Goal: Task Accomplishment & Management: Complete application form

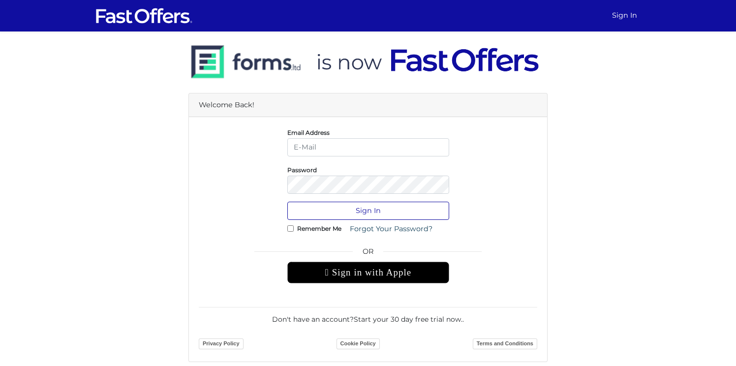
type input "anthony@detomarealestate.com"
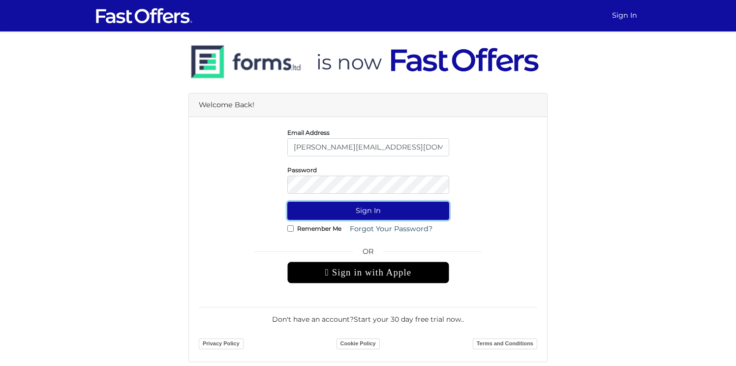
click at [388, 217] on button "Sign In" at bounding box center [368, 211] width 162 height 18
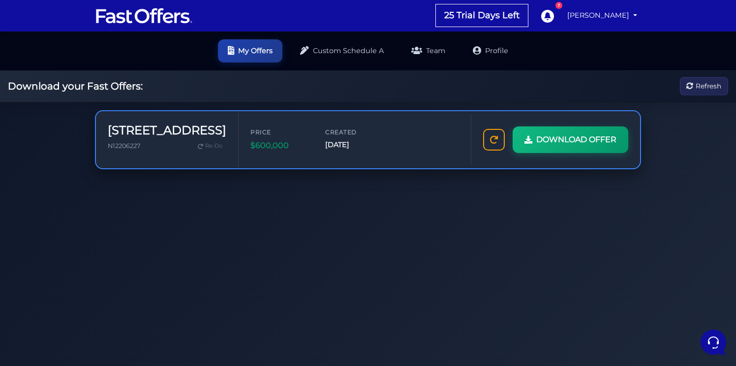
click at [135, 153] on div "86 Woodbridge Ave N12206227 Re-Do" at bounding box center [167, 139] width 119 height 32
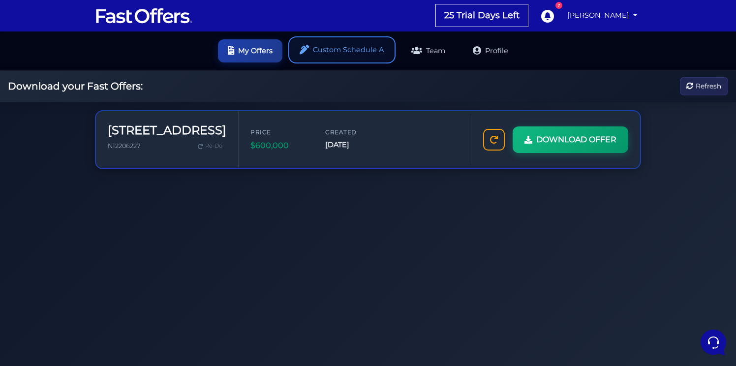
click at [347, 52] on link "Custom Schedule A" at bounding box center [341, 49] width 103 height 23
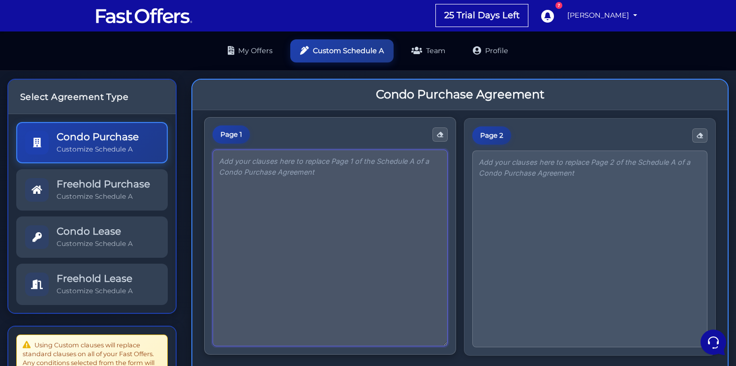
click at [295, 185] on textarea at bounding box center [330, 248] width 235 height 197
click at [363, 184] on textarea at bounding box center [330, 248] width 235 height 197
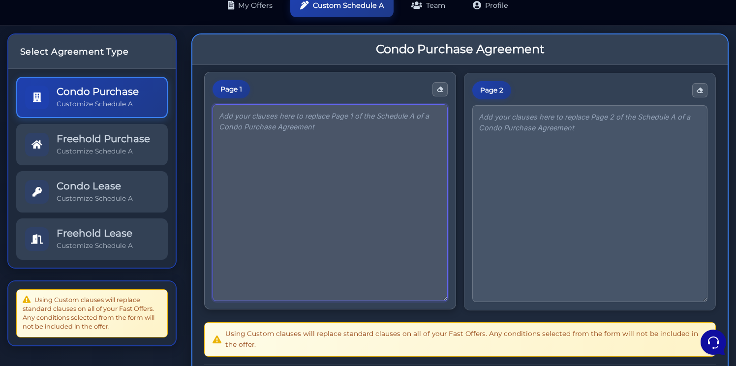
scroll to position [44, 0]
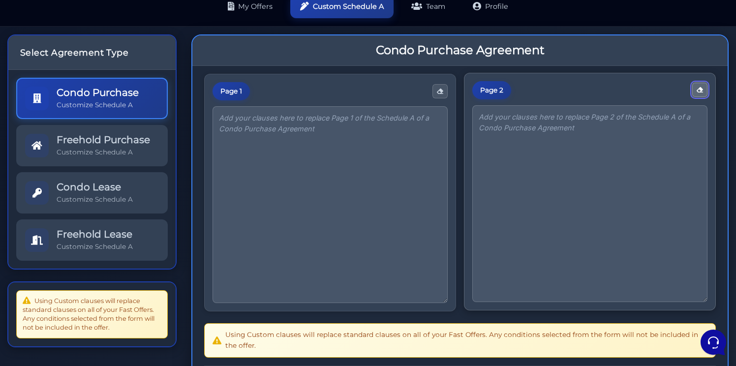
click at [702, 93] on button "button" at bounding box center [699, 90] width 15 height 14
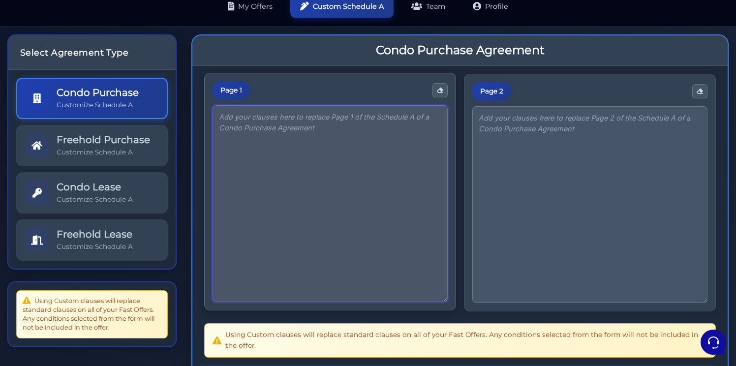
click at [370, 161] on textarea at bounding box center [330, 203] width 235 height 197
click at [316, 156] on textarea at bounding box center [330, 203] width 235 height 197
paste textarea "The Buyer agrees to pay the balance of the purchase price, subject to adjustmen…"
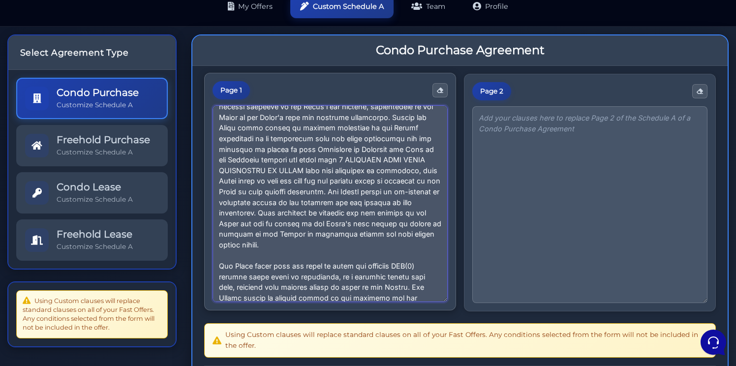
scroll to position [485, 0]
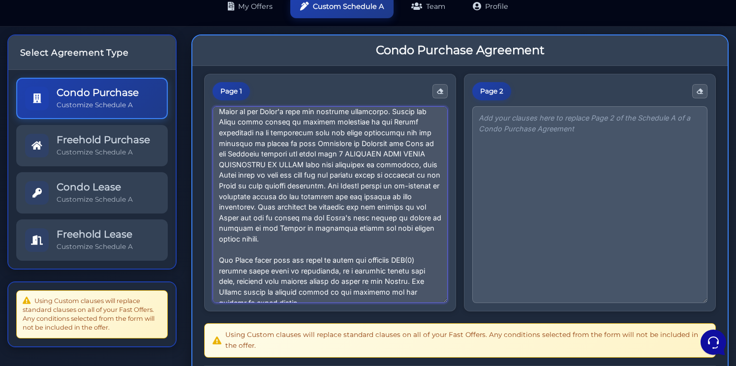
type textarea "The Buyer agrees to pay the balance of the purchase price, subject to adjustmen…"
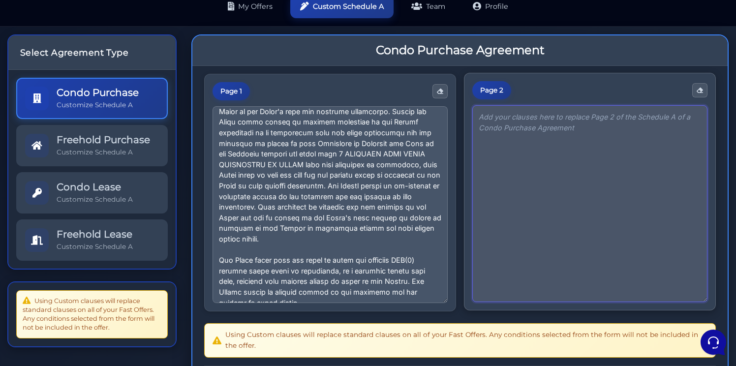
click at [534, 139] on textarea at bounding box center [589, 203] width 235 height 197
paste textarea "Seller agrees to deliver to buyer on closing all Keys and Garage Door Opener(s)…"
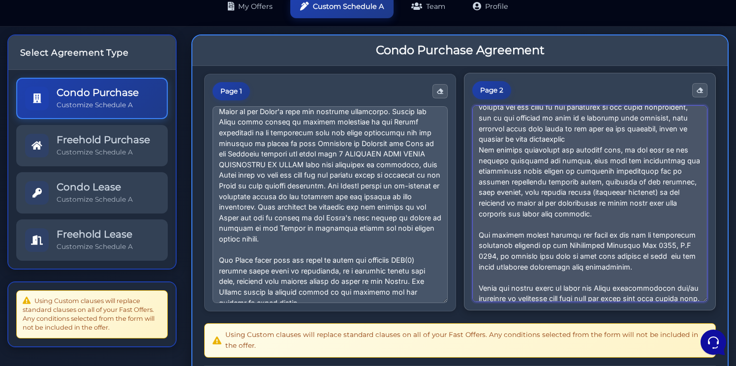
scroll to position [407, 0]
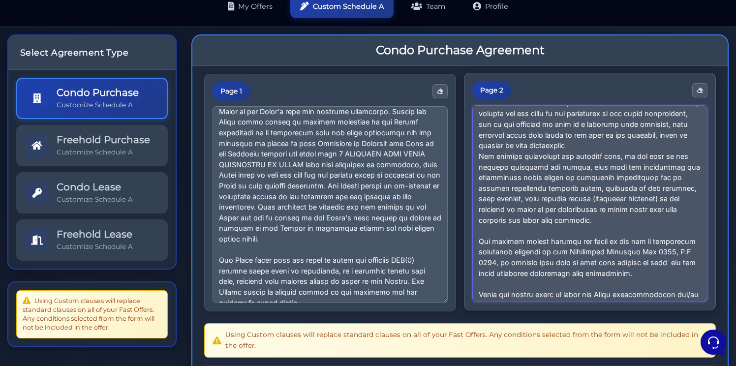
click at [527, 146] on textarea at bounding box center [589, 203] width 235 height 197
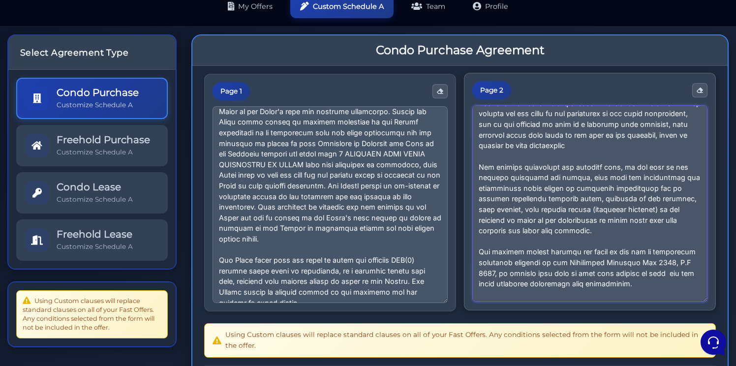
scroll to position [418, 0]
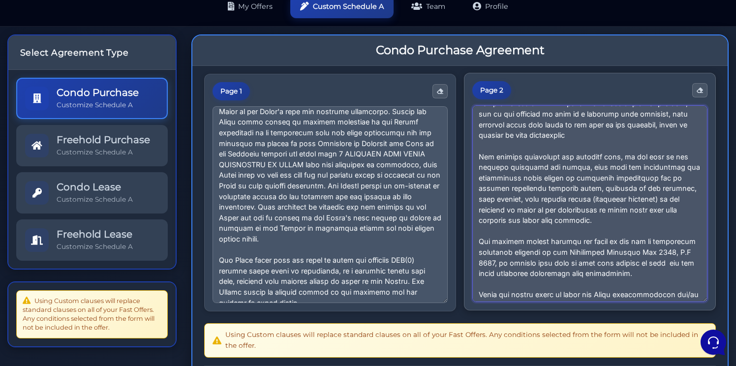
drag, startPoint x: 525, startPoint y: 186, endPoint x: 628, endPoint y: 187, distance: 103.3
click at [628, 187] on textarea at bounding box center [589, 203] width 235 height 197
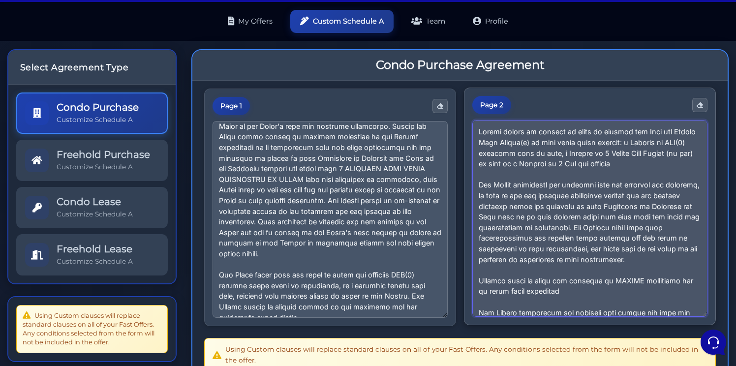
scroll to position [18, 0]
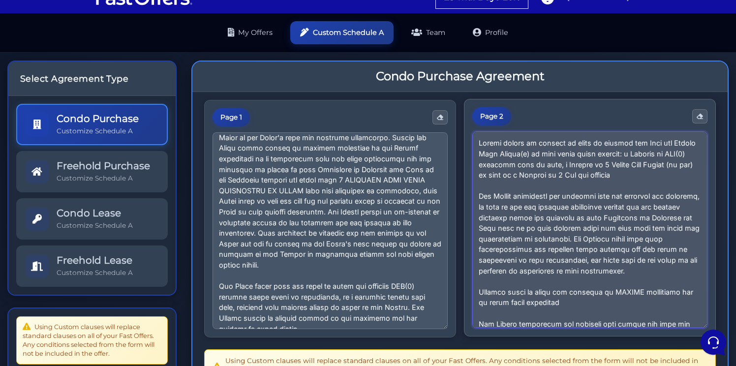
drag, startPoint x: 666, startPoint y: 142, endPoint x: 531, endPoint y: 156, distance: 135.5
click at [531, 156] on textarea at bounding box center [589, 229] width 235 height 197
drag, startPoint x: 557, startPoint y: 164, endPoint x: 493, endPoint y: 176, distance: 65.0
click at [493, 176] on textarea at bounding box center [589, 229] width 235 height 197
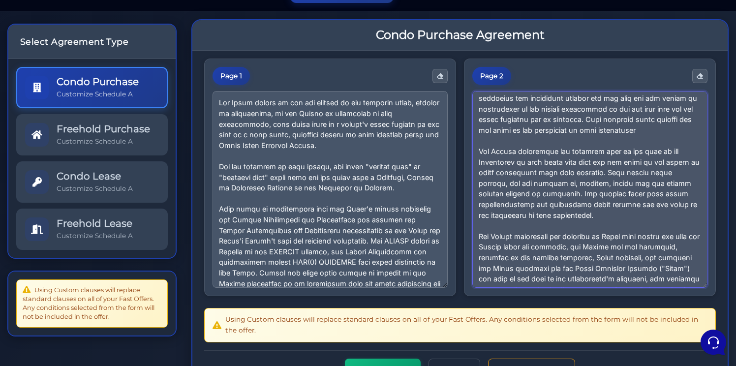
scroll to position [124, 0]
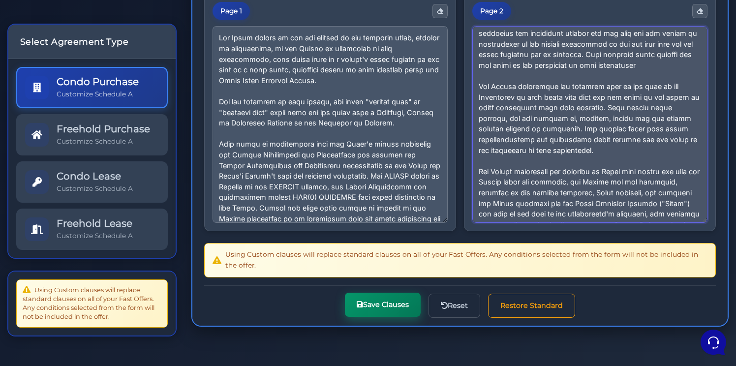
type textarea "Seller agrees to deliver to buyer on closing all Keys and Entry Fobs on hand wh…"
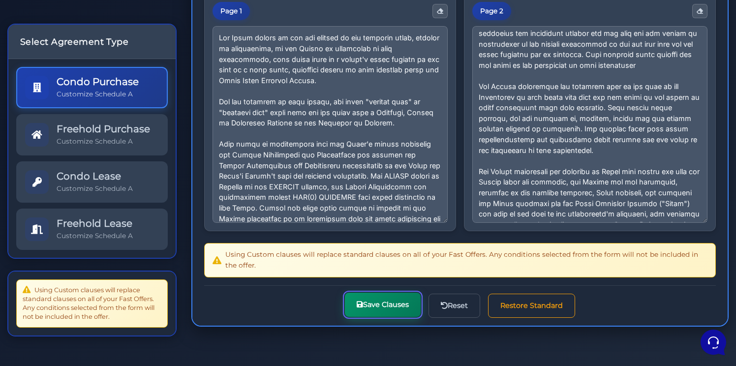
click at [388, 311] on button "Save Clauses" at bounding box center [383, 305] width 76 height 24
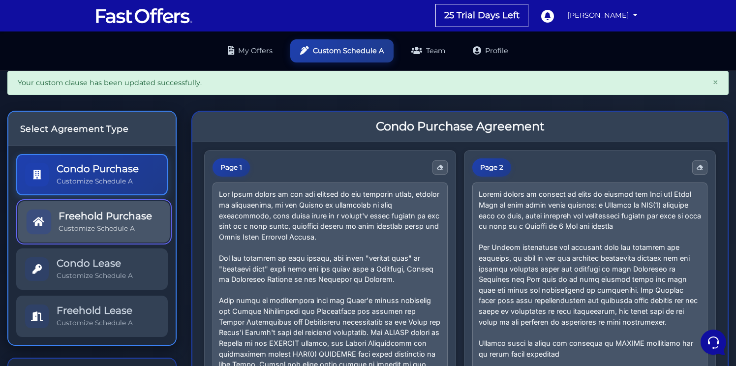
click at [118, 231] on p "Customize Schedule A" at bounding box center [105, 228] width 93 height 9
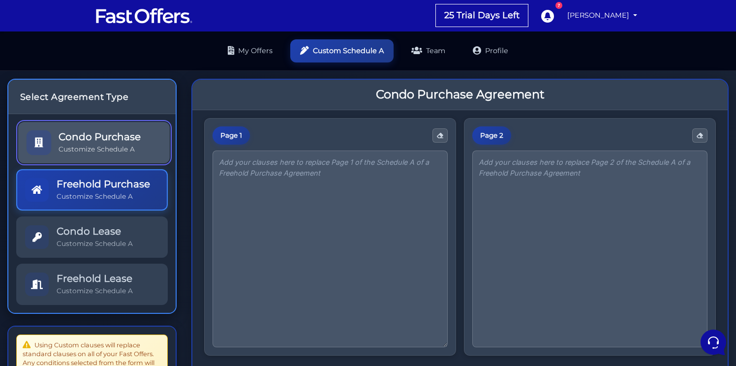
click at [130, 148] on p "Customize Schedule A" at bounding box center [100, 149] width 82 height 9
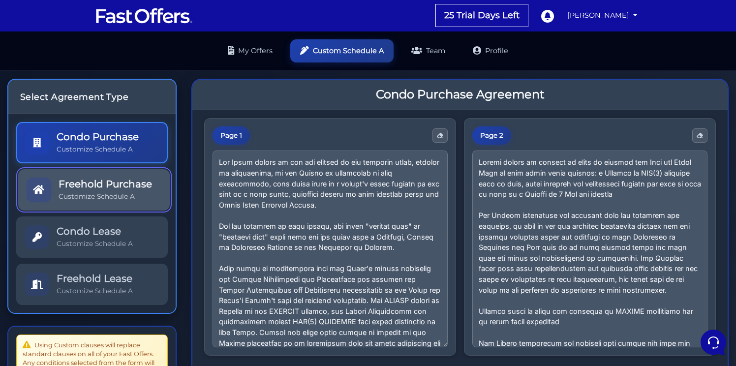
click at [118, 190] on div "Freehold Purchase Customize Schedule A" at bounding box center [105, 189] width 93 height 23
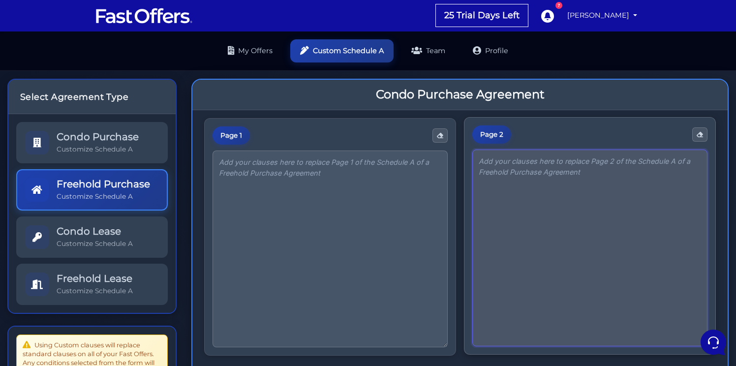
click at [571, 213] on textarea at bounding box center [589, 248] width 235 height 197
paste textarea "Seller agrees to deliver to buyer on closing all Keys and Garage Door Opener(s)…"
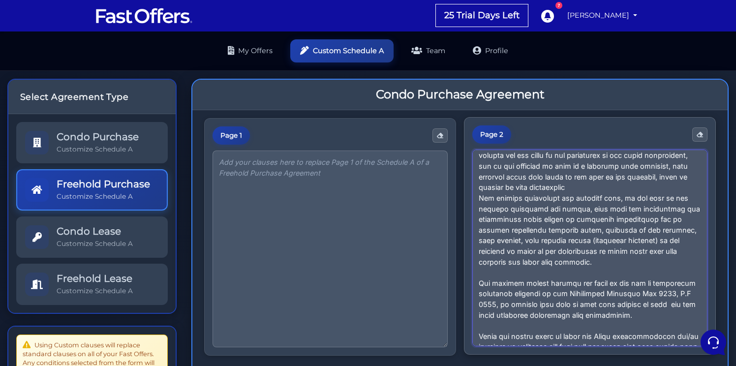
scroll to position [409, 0]
click at [527, 185] on textarea at bounding box center [589, 248] width 235 height 197
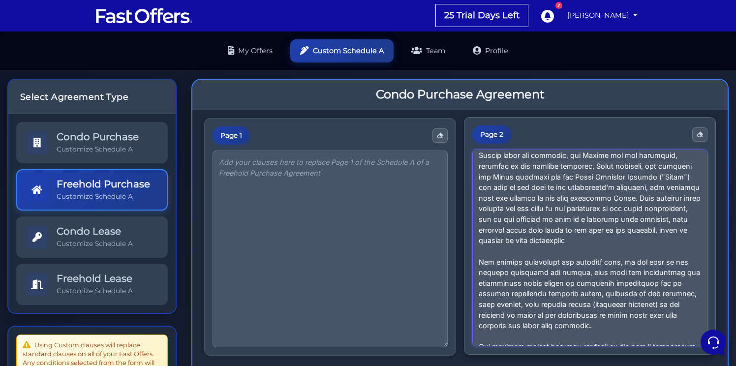
scroll to position [322, 0]
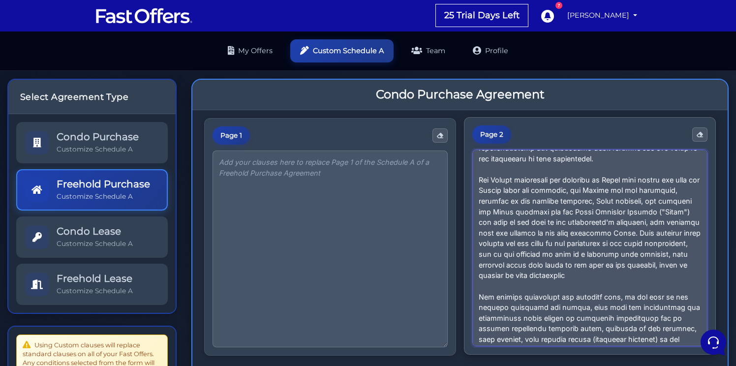
drag, startPoint x: 477, startPoint y: 178, endPoint x: 522, endPoint y: 278, distance: 110.2
click at [522, 278] on textarea at bounding box center [589, 248] width 235 height 197
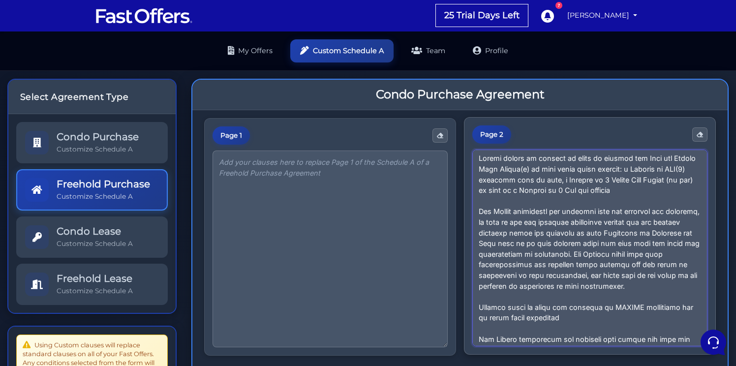
scroll to position [0, 0]
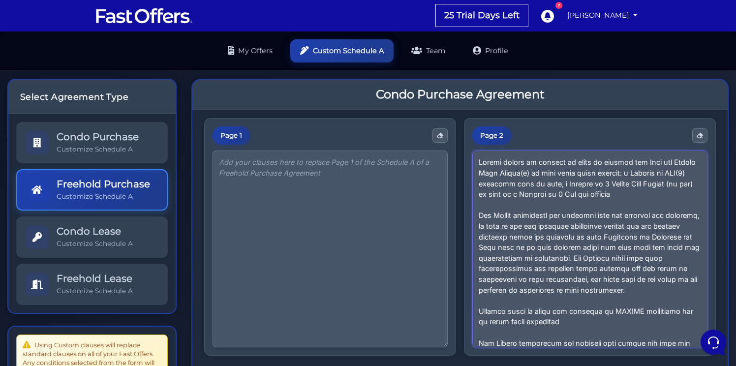
type textarea "Seller agrees to deliver to buyer on closing all Keys and Garage Door Opener(s)…"
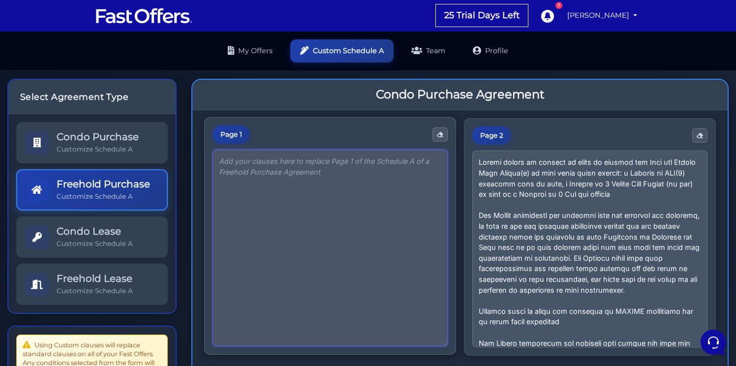
click at [259, 192] on textarea at bounding box center [330, 248] width 235 height 197
paste textarea "The Buyer agrees to pay the balance of the purchase price, subject to adjustmen…"
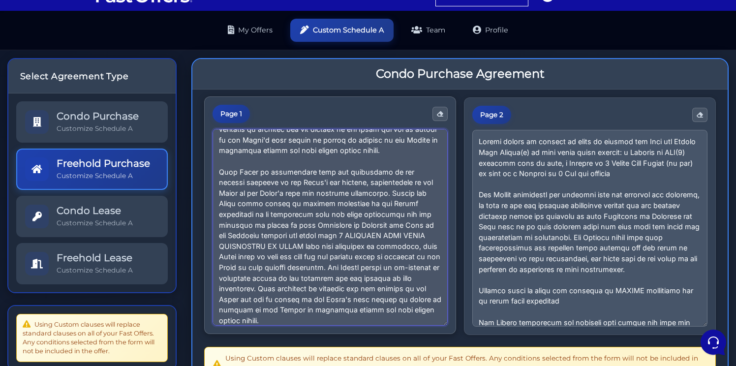
scroll to position [31, 0]
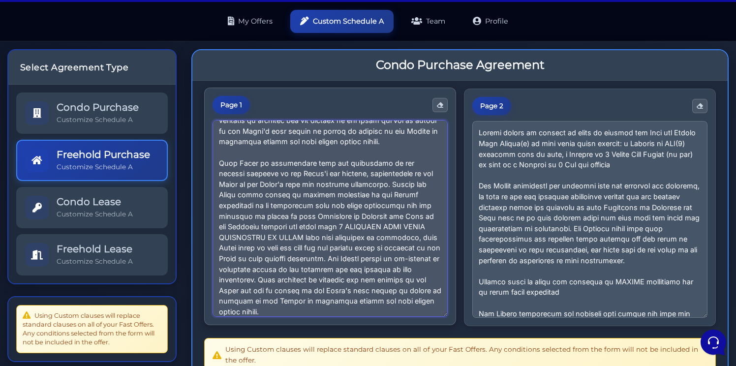
drag, startPoint x: 353, startPoint y: 282, endPoint x: 212, endPoint y: 179, distance: 175.0
click at [211, 177] on div "Page 1" at bounding box center [330, 207] width 252 height 238
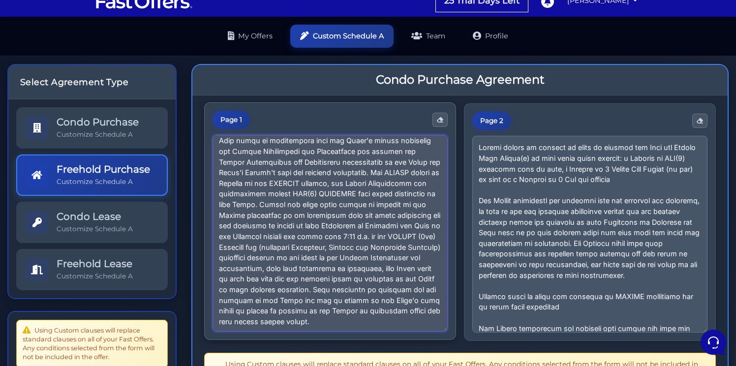
scroll to position [109, 0]
drag, startPoint x: 217, startPoint y: 139, endPoint x: 267, endPoint y: 322, distance: 189.8
click at [267, 322] on textarea at bounding box center [330, 233] width 235 height 197
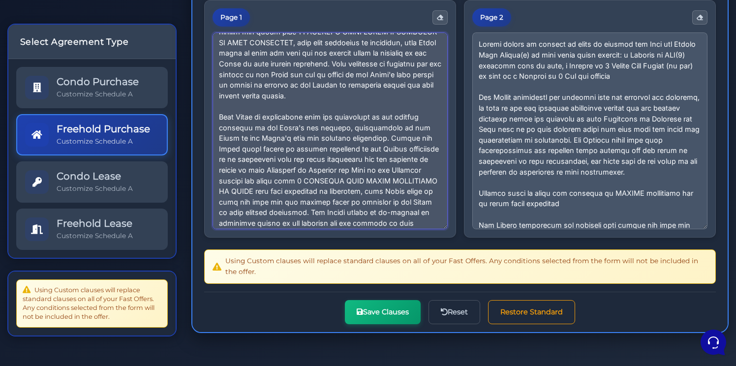
scroll to position [124, 0]
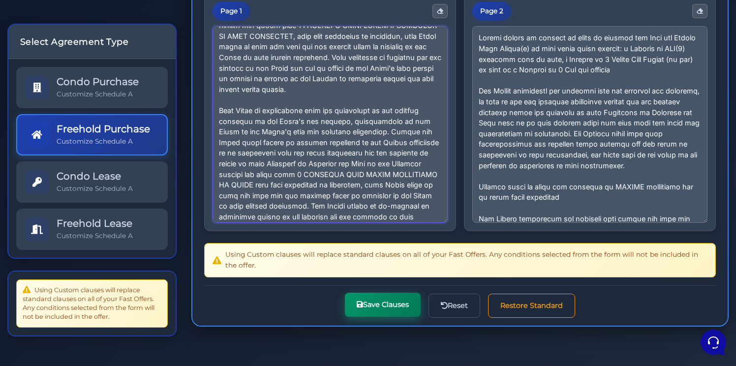
type textarea "The Buyer agrees to pay the balance of the purchase price, subject to adjustmen…"
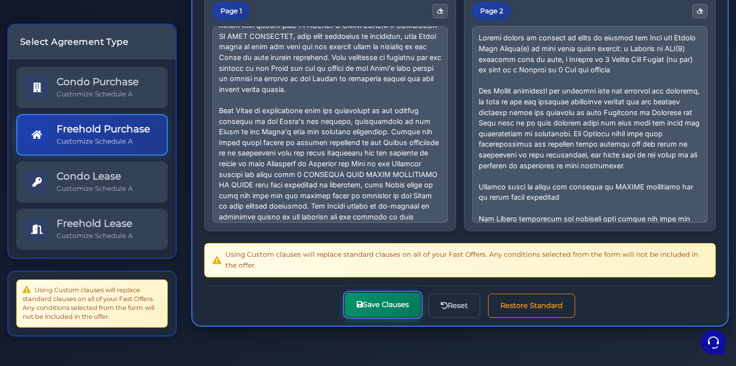
click at [388, 309] on button "Save Clauses" at bounding box center [383, 305] width 76 height 24
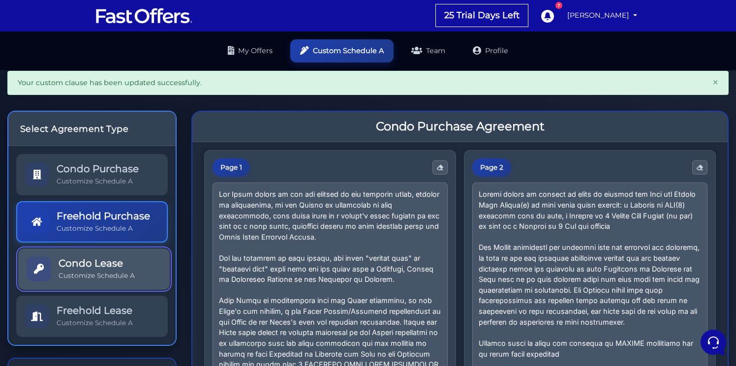
click at [99, 281] on link "Condo Lease Customize Schedule A" at bounding box center [94, 268] width 152 height 41
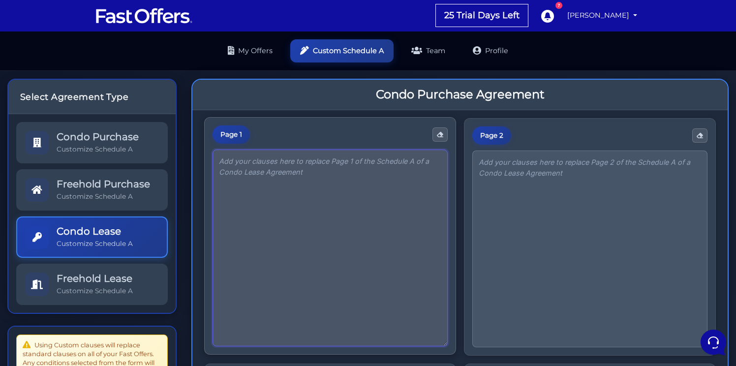
click at [282, 183] on textarea at bounding box center [330, 248] width 235 height 197
paste textarea "The parties acknowledge and agree that this Agreement to Lease is not the actua…"
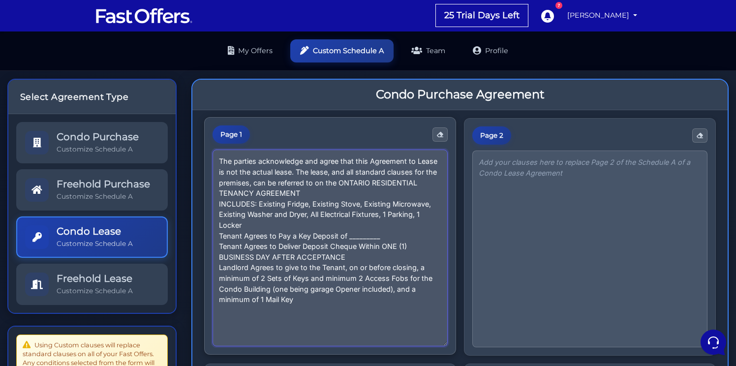
click at [217, 193] on textarea "The parties acknowledge and agree that this Agreement to Lease is not the actua…" at bounding box center [330, 248] width 235 height 197
click at [216, 203] on textarea "The parties acknowledge and agree that this Agreement to Lease is not the actua…" at bounding box center [330, 248] width 235 height 197
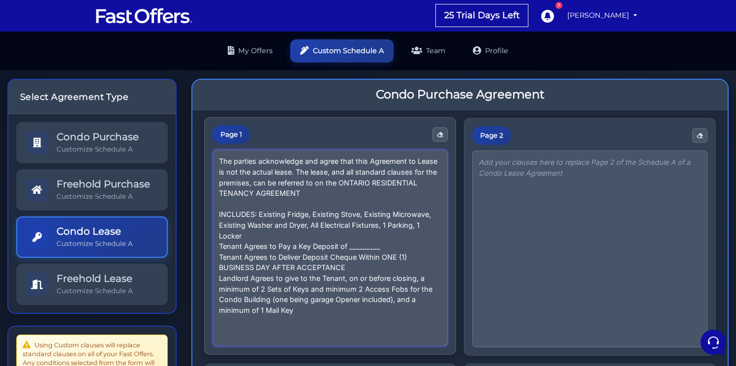
click at [217, 246] on textarea "The parties acknowledge and agree that this Agreement to Lease is not the actua…" at bounding box center [330, 248] width 235 height 197
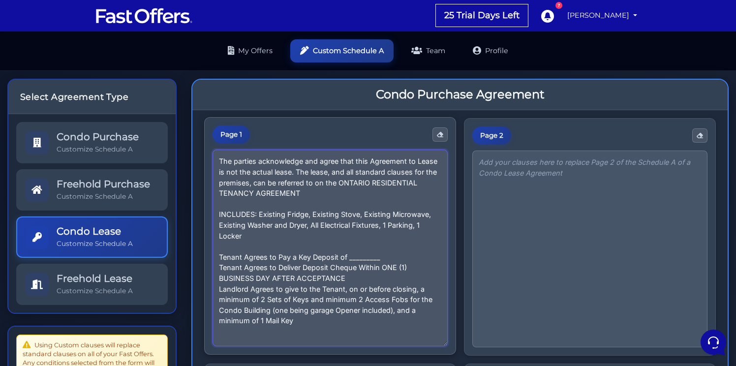
click at [218, 266] on textarea "The parties acknowledge and agree that this Agreement to Lease is not the actua…" at bounding box center [330, 248] width 235 height 197
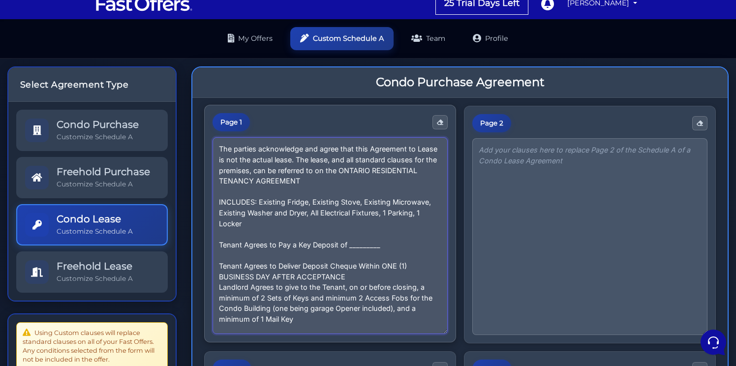
scroll to position [23, 0]
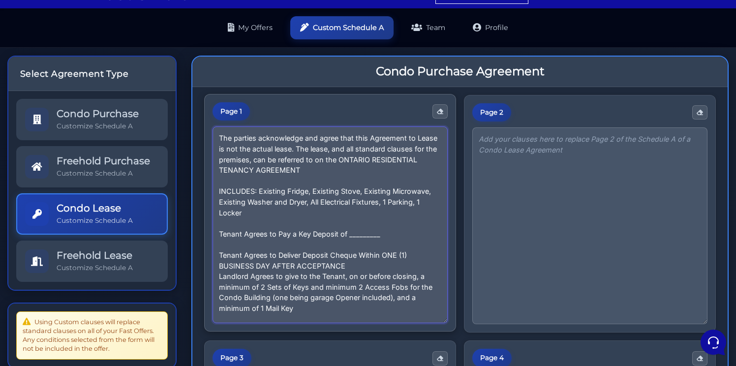
click at [216, 276] on textarea "The parties acknowledge and agree that this Agreement to Lease is not the actua…" at bounding box center [330, 224] width 235 height 197
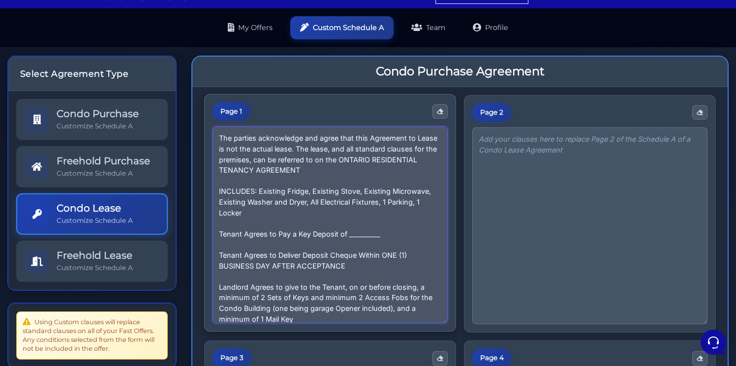
drag, startPoint x: 360, startPoint y: 232, endPoint x: 349, endPoint y: 232, distance: 10.8
click at [349, 232] on textarea "The parties acknowledge and agree that this Agreement to Lease is not the actua…" at bounding box center [330, 224] width 235 height 197
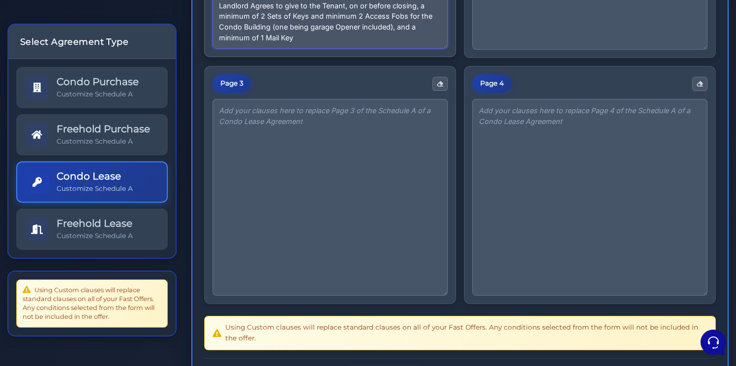
scroll to position [370, 0]
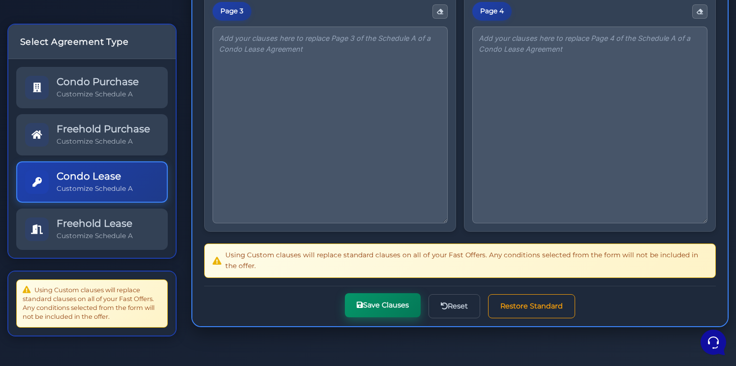
type textarea "The parties acknowledge and agree that this Agreement to Lease is not the actua…"
click at [381, 308] on button "Save Clauses" at bounding box center [383, 305] width 76 height 24
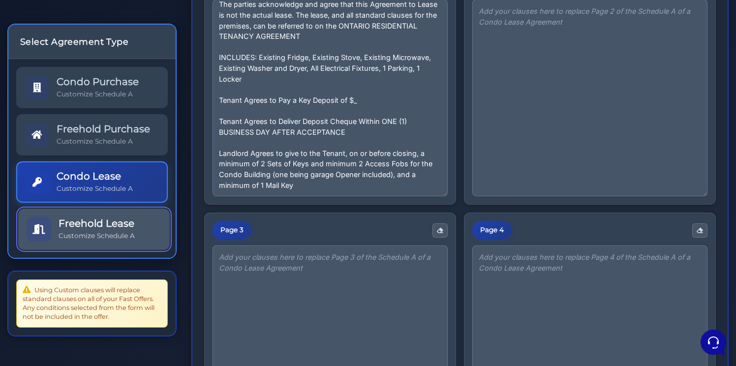
click at [130, 236] on p "Customize Schedule A" at bounding box center [97, 235] width 76 height 9
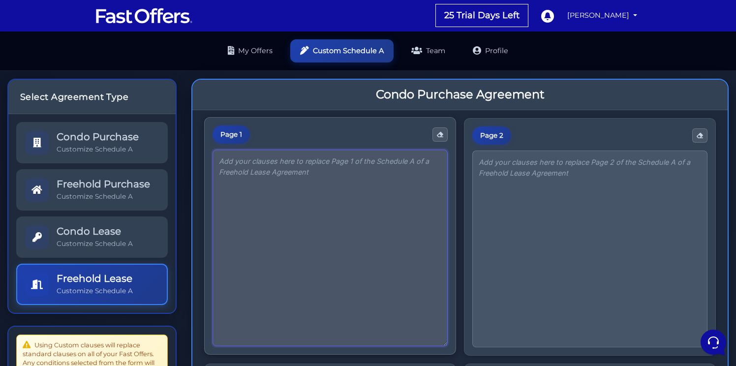
click at [329, 184] on textarea at bounding box center [330, 248] width 235 height 197
paste textarea "The parties acknowledge and agree that this Agreement to Lease is not the actua…"
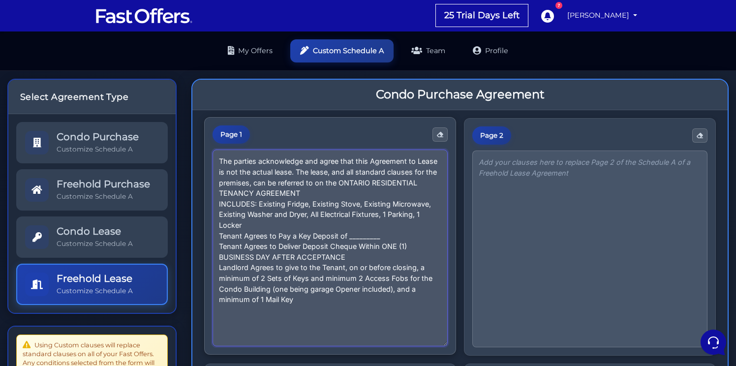
click at [329, 191] on textarea "The parties acknowledge and agree that this Agreement to Lease is not the actua…" at bounding box center [330, 248] width 235 height 197
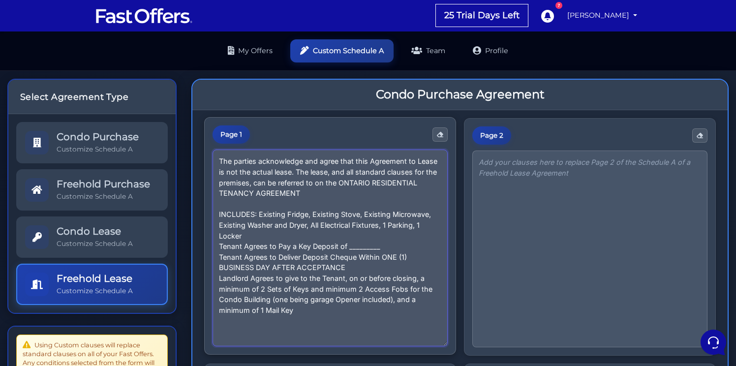
click at [257, 237] on textarea "The parties acknowledge and agree that this Agreement to Lease is not the actua…" at bounding box center [330, 248] width 235 height 197
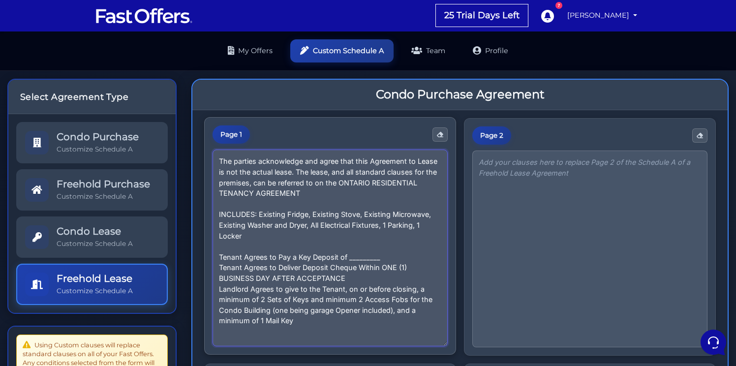
click at [392, 259] on textarea "The parties acknowledge and agree that this Agreement to Lease is not the actua…" at bounding box center [330, 248] width 235 height 197
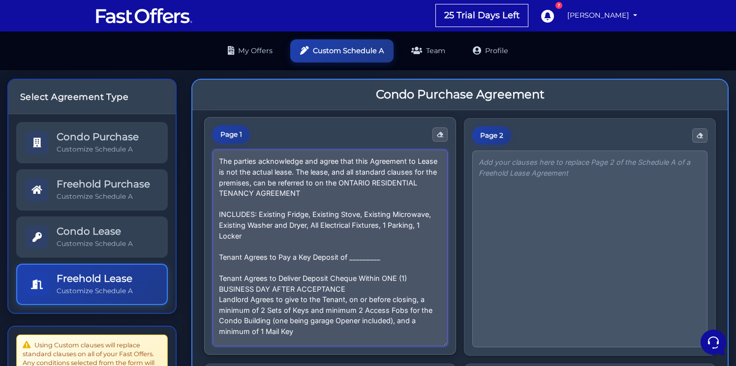
click at [359, 292] on textarea "The parties acknowledge and agree that this Agreement to Lease is not the actua…" at bounding box center [330, 248] width 235 height 197
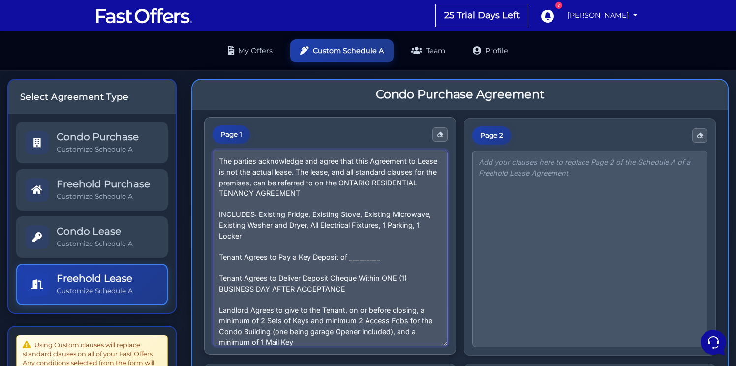
scroll to position [7, 0]
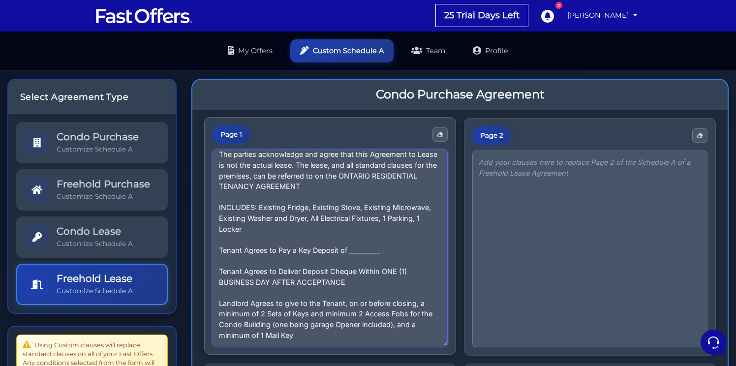
drag, startPoint x: 310, startPoint y: 315, endPoint x: 397, endPoint y: 323, distance: 87.5
click at [397, 323] on textarea "The parties acknowledge and agree that this Agreement to Lease is not the actua…" at bounding box center [330, 248] width 235 height 197
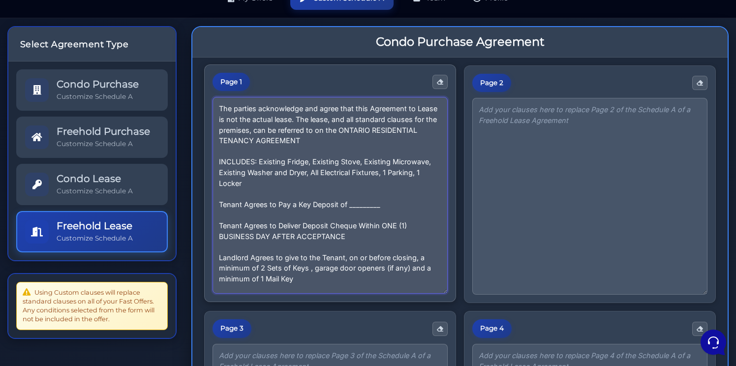
scroll to position [54, 0]
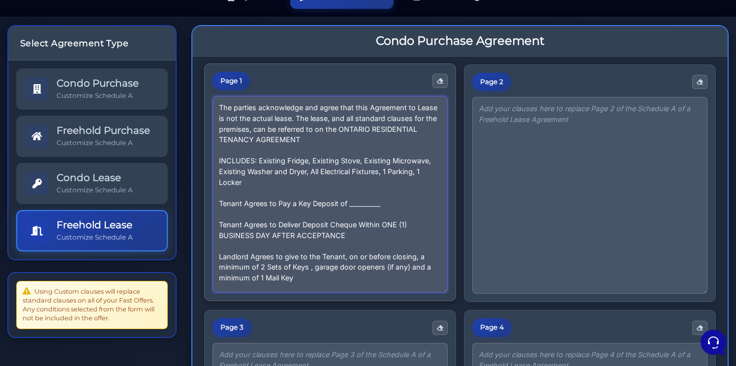
drag, startPoint x: 395, startPoint y: 205, endPoint x: 425, endPoint y: 200, distance: 30.4
click at [349, 204] on textarea "The parties acknowledge and agree that this Agreement to Lease is not the actua…" at bounding box center [330, 194] width 235 height 197
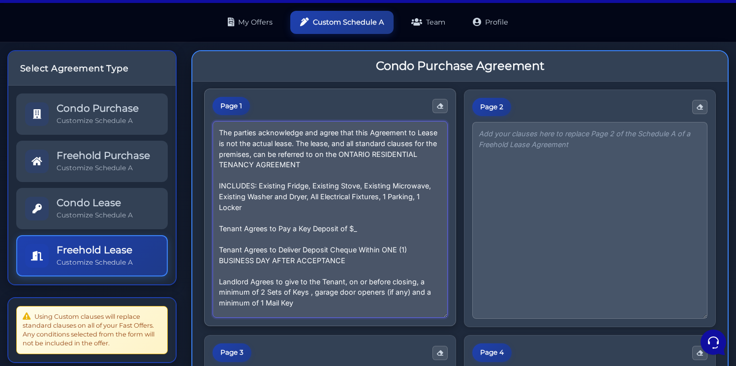
scroll to position [25, 0]
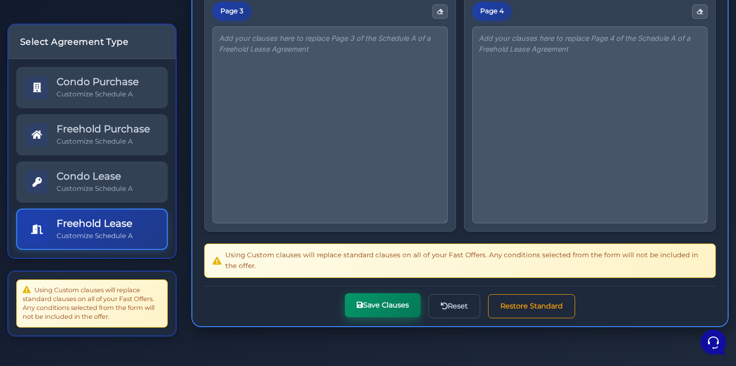
type textarea "The parties acknowledge and agree that this Agreement to Lease is not the actua…"
click at [384, 310] on button "Save Clauses" at bounding box center [383, 305] width 76 height 24
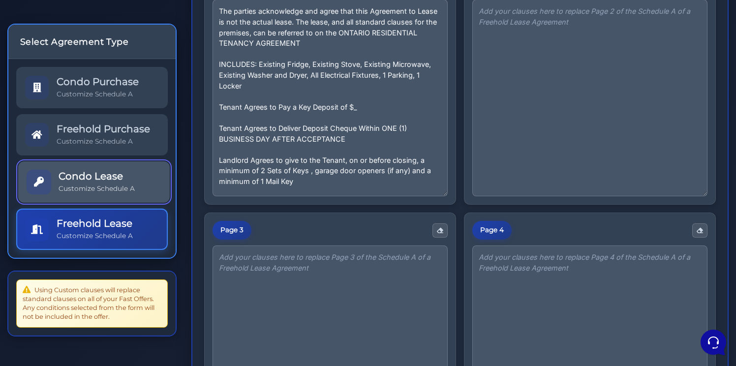
click at [105, 190] on p "Customize Schedule A" at bounding box center [97, 188] width 76 height 9
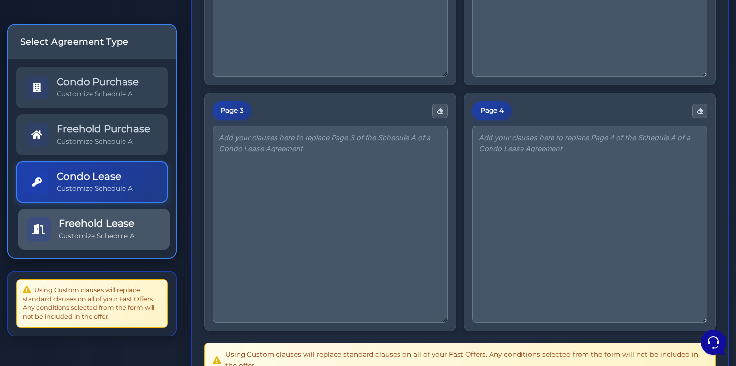
scroll to position [271, 0]
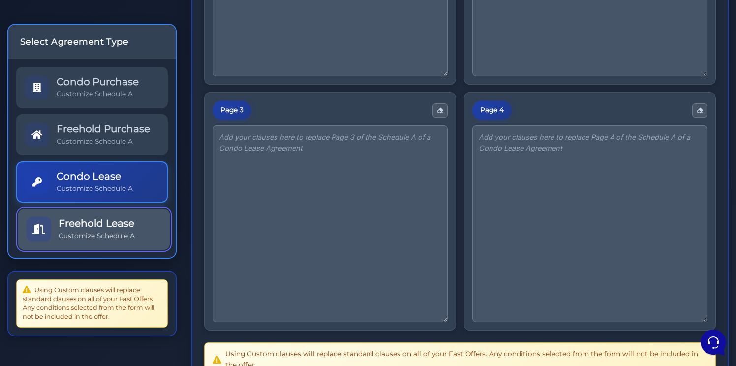
click at [97, 219] on h5 "Freehold Lease" at bounding box center [97, 223] width 76 height 12
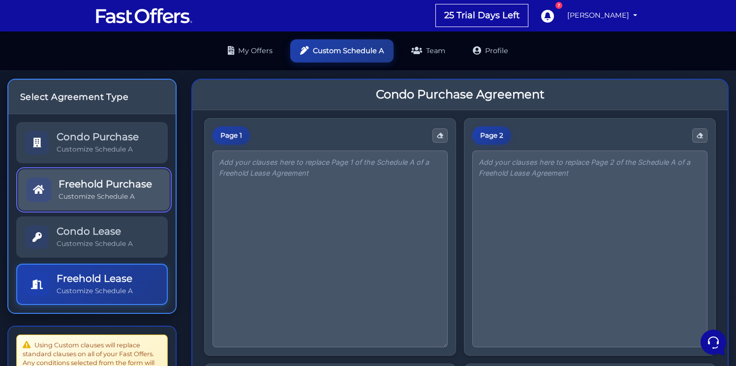
click at [110, 198] on p "Customize Schedule A" at bounding box center [105, 196] width 93 height 9
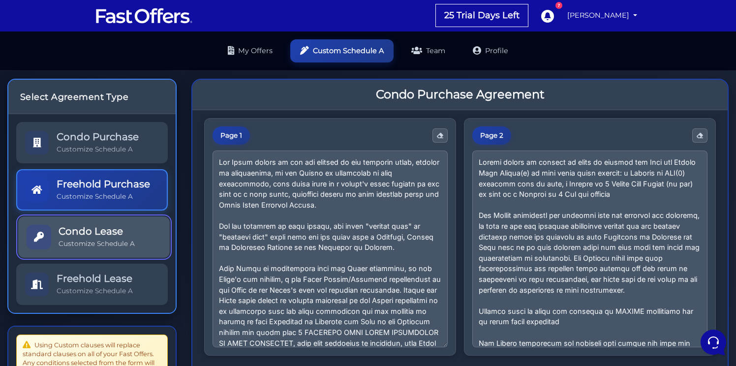
click at [107, 252] on link "Condo Lease Customize Schedule A" at bounding box center [94, 236] width 152 height 41
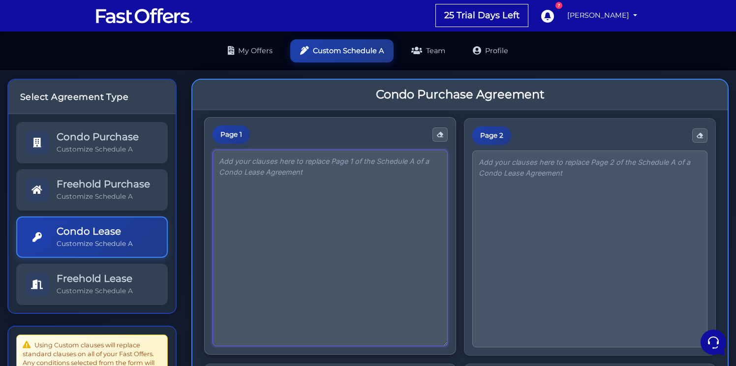
click at [299, 203] on textarea at bounding box center [330, 248] width 235 height 197
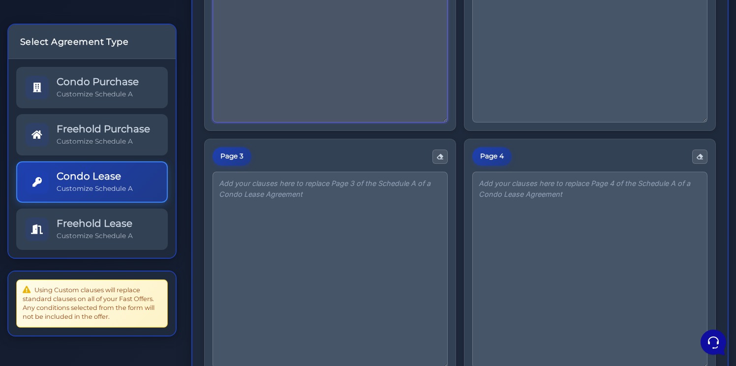
scroll to position [198, 0]
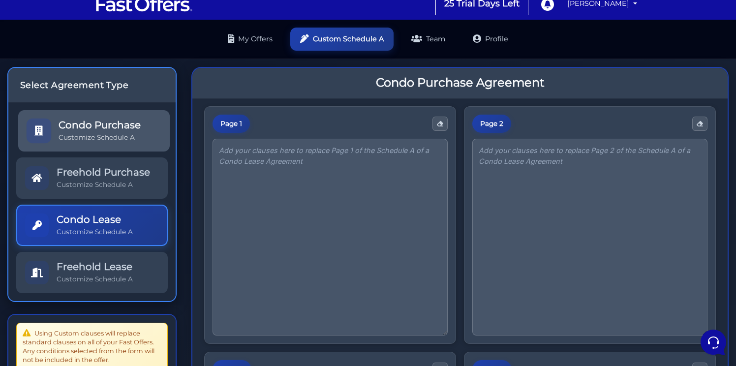
scroll to position [8, 0]
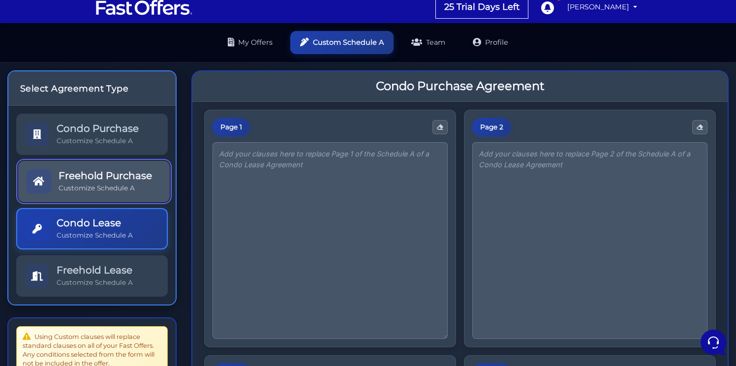
click at [85, 170] on h5 "Freehold Purchase" at bounding box center [105, 176] width 93 height 12
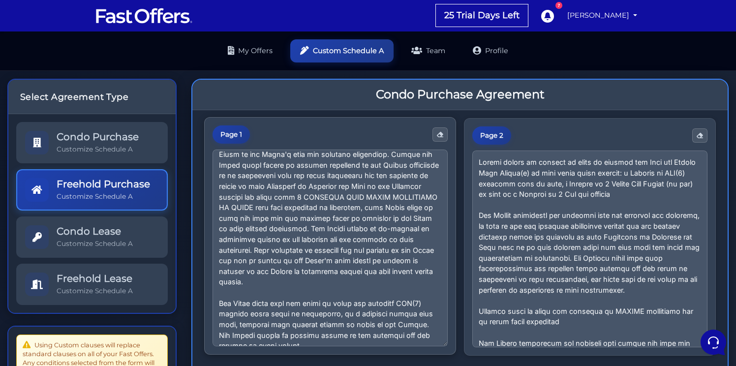
scroll to position [124, 0]
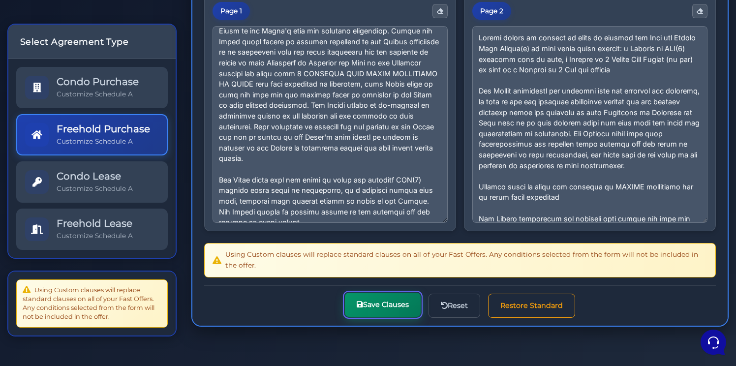
click at [381, 310] on button "Save Clauses" at bounding box center [383, 305] width 76 height 24
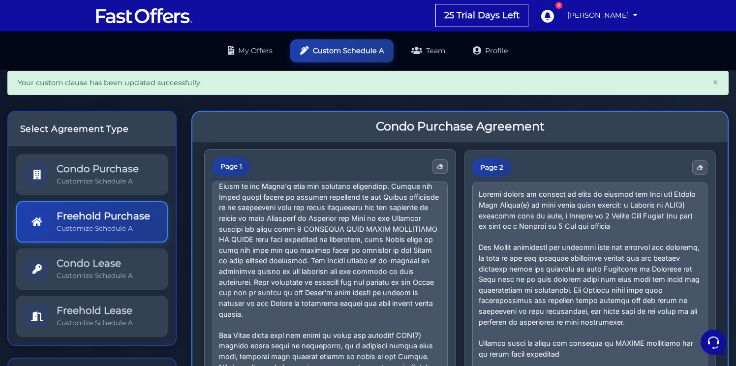
scroll to position [279, 0]
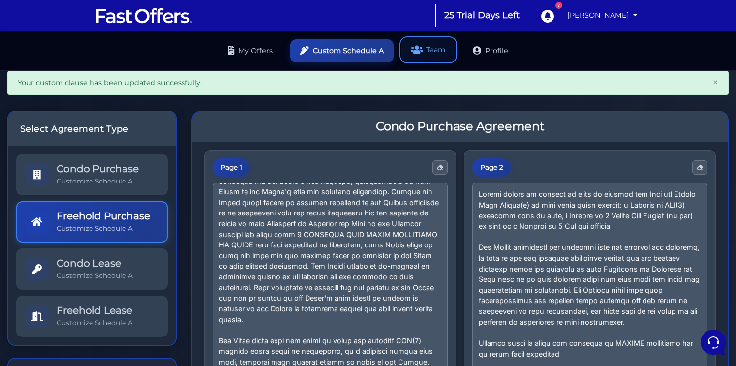
click at [445, 51] on link "Team" at bounding box center [428, 49] width 54 height 23
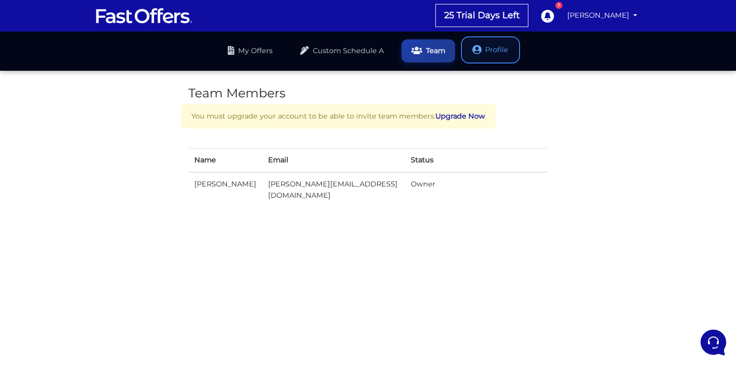
click at [488, 48] on link "Profile" at bounding box center [490, 49] width 55 height 23
